Goal: Communication & Community: Share content

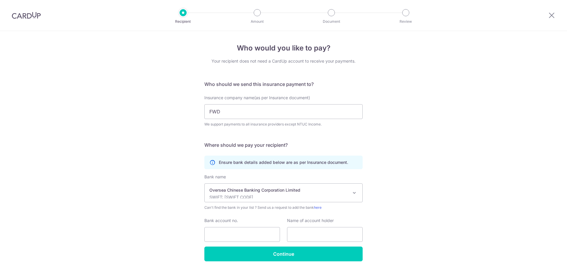
select select "12"
drag, startPoint x: 552, startPoint y: 16, endPoint x: 312, endPoint y: 31, distance: 240.2
click at [552, 16] on icon at bounding box center [551, 15] width 7 height 7
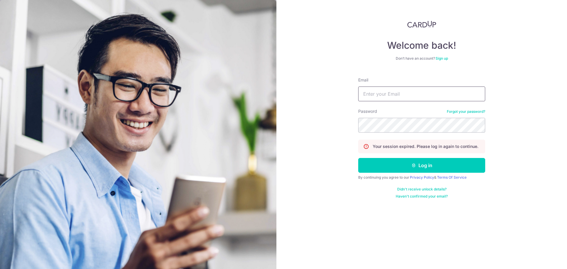
type input "[PERSON_NAME][EMAIL_ADDRESS][DOMAIN_NAME]"
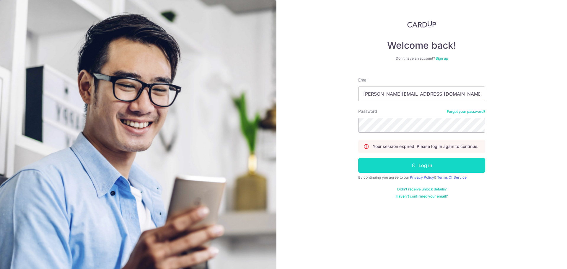
click at [414, 162] on button "Log in" at bounding box center [421, 165] width 127 height 15
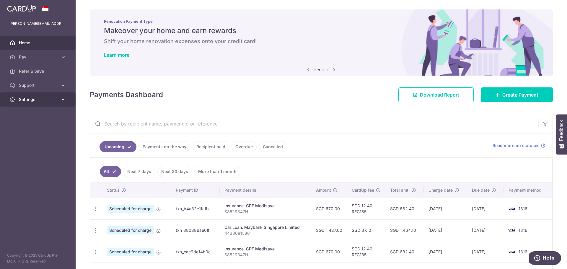
click at [28, 97] on span "Settings" at bounding box center [38, 100] width 39 height 6
click at [36, 72] on span "Refer & Save" at bounding box center [38, 71] width 39 height 6
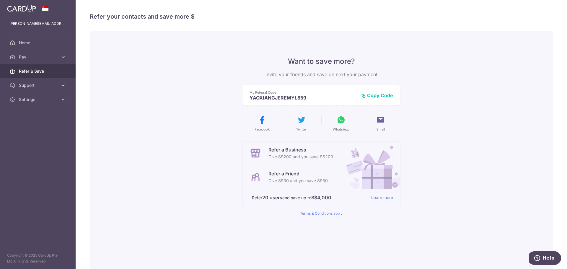
click at [378, 95] on button "Copy Code" at bounding box center [377, 95] width 32 height 6
click at [338, 119] on icon at bounding box center [340, 119] width 9 height 9
click at [382, 96] on button "Copied" at bounding box center [382, 95] width 22 height 6
click at [63, 56] on icon at bounding box center [63, 57] width 6 height 6
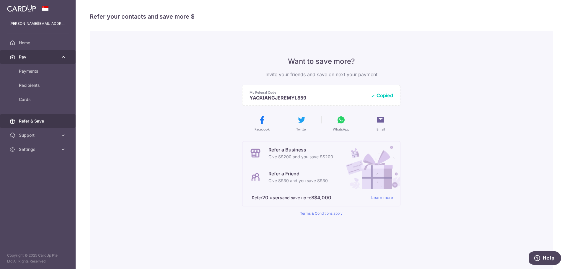
click at [63, 56] on icon at bounding box center [63, 57] width 6 height 6
